Goal: Transaction & Acquisition: Purchase product/service

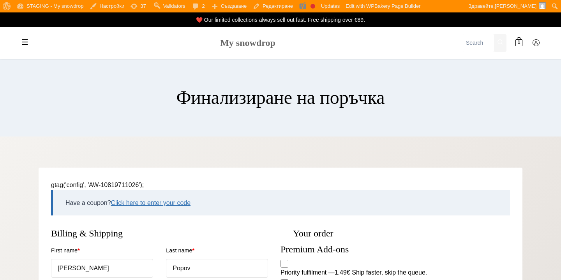
click at [254, 44] on link "My snowdrop" at bounding box center [247, 43] width 55 height 10
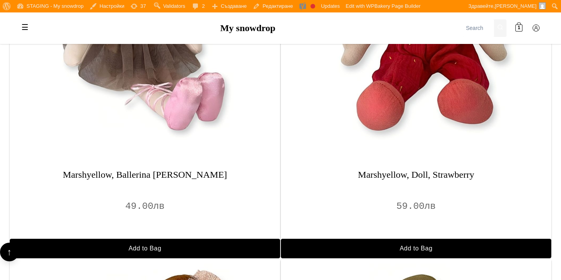
scroll to position [641, 0]
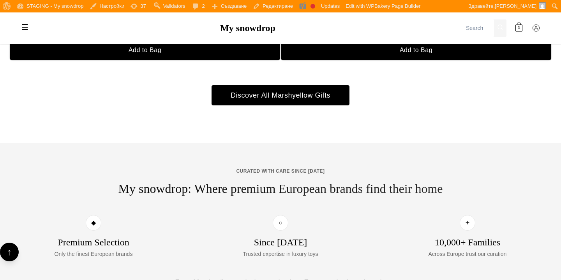
scroll to position [641, 0]
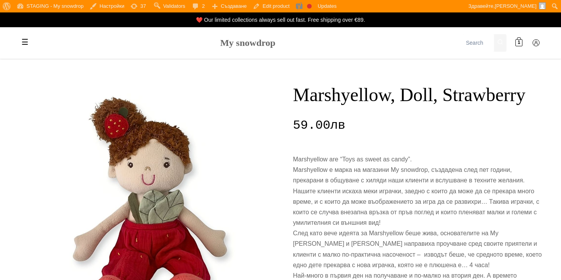
click at [234, 45] on link "My snowdrop" at bounding box center [247, 43] width 55 height 10
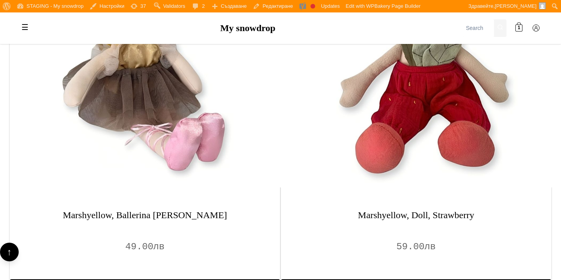
scroll to position [537, 0]
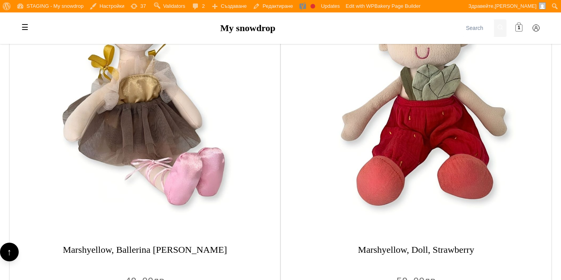
click at [518, 27] on span "1" at bounding box center [519, 28] width 3 height 7
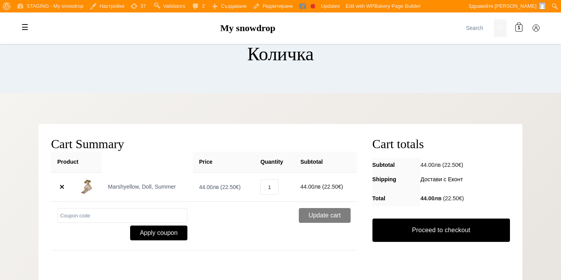
scroll to position [51, 0]
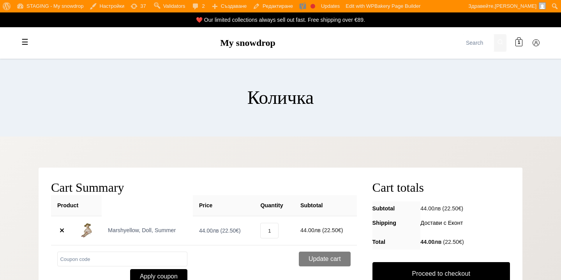
scroll to position [51, 0]
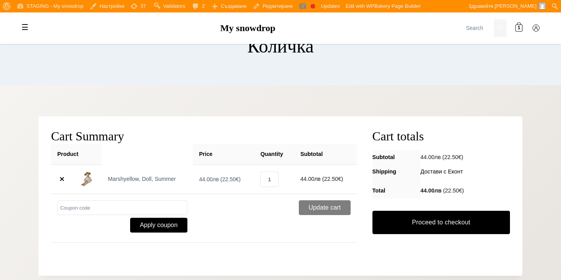
click at [62, 180] on link "×" at bounding box center [61, 179] width 9 height 9
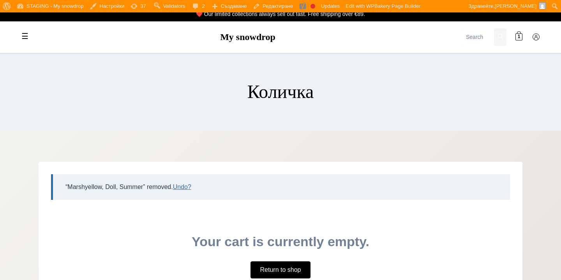
scroll to position [0, 0]
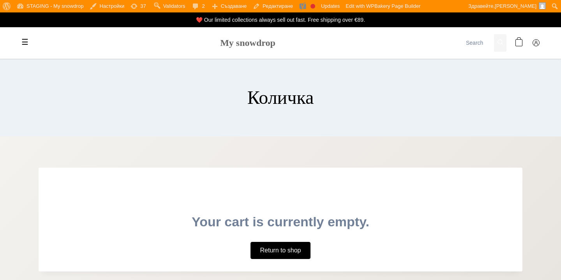
click at [257, 42] on link "My snowdrop" at bounding box center [247, 43] width 55 height 10
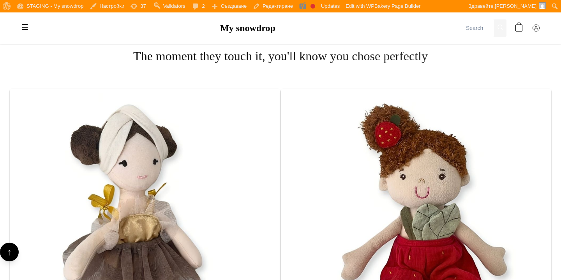
scroll to position [643, 0]
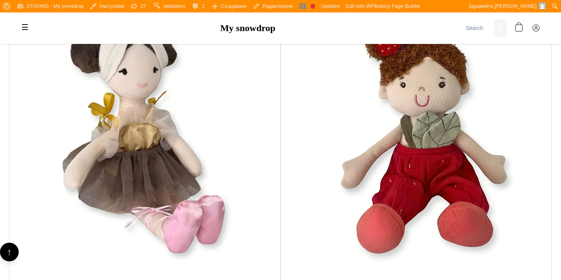
scroll to position [718, 0]
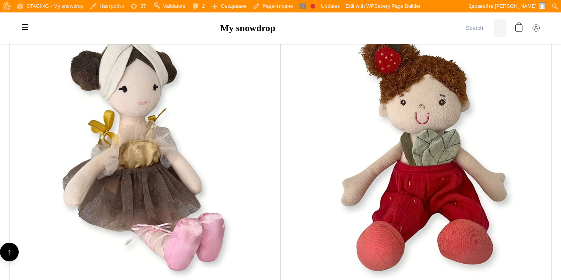
scroll to position [454, 0]
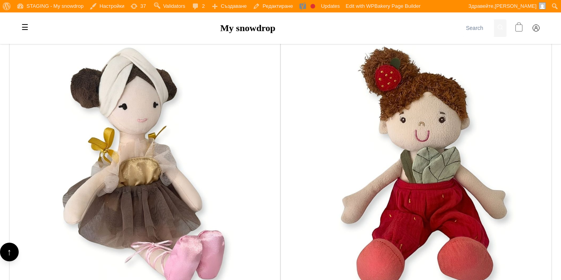
click at [520, 30] on span at bounding box center [518, 28] width 7 height 7
